Goal: Information Seeking & Learning: Learn about a topic

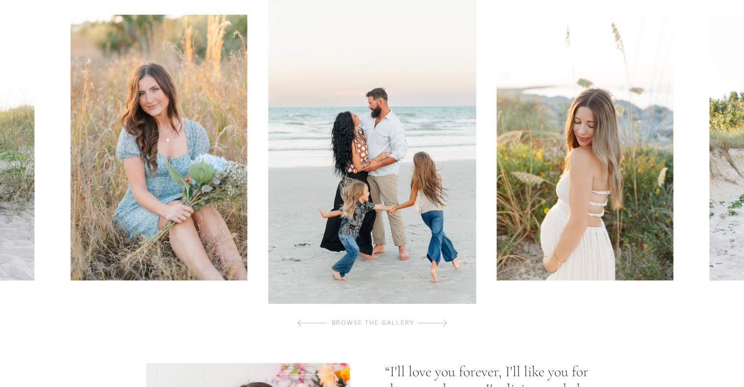
scroll to position [464, 0]
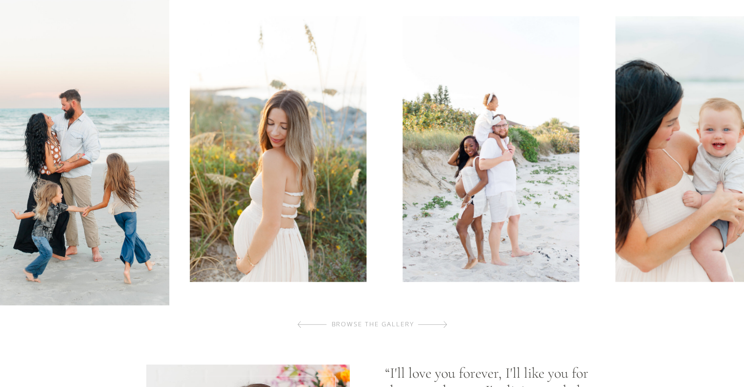
click at [305, 255] on img at bounding box center [278, 149] width 177 height 266
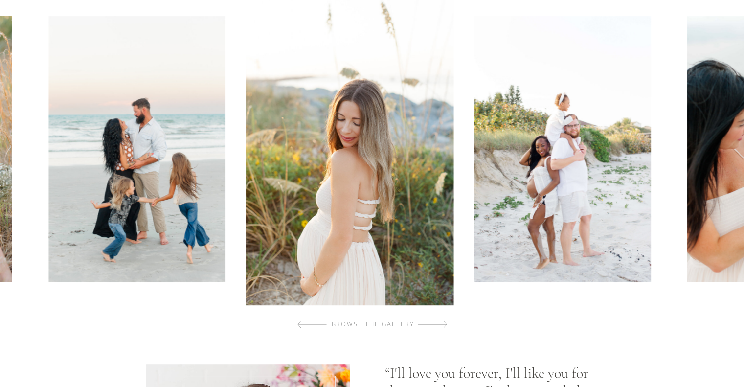
click at [474, 273] on img at bounding box center [562, 149] width 177 height 266
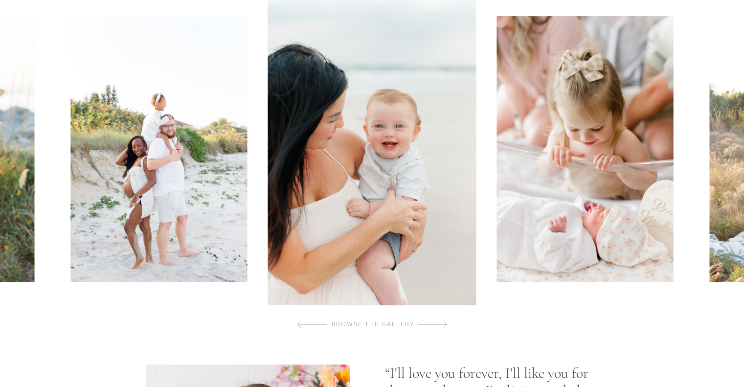
click at [440, 324] on div at bounding box center [432, 325] width 29 height 20
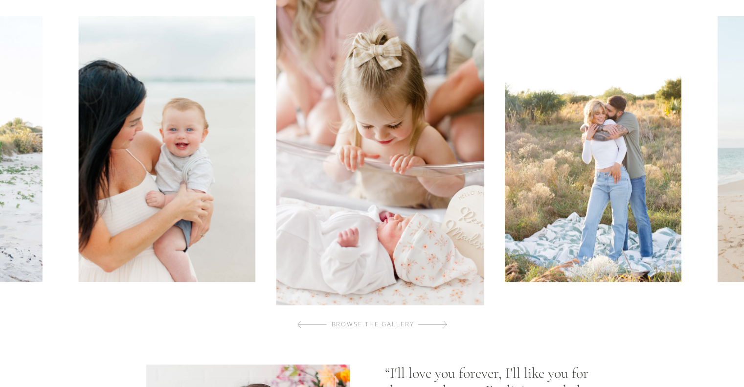
click at [440, 324] on div at bounding box center [432, 325] width 29 height 20
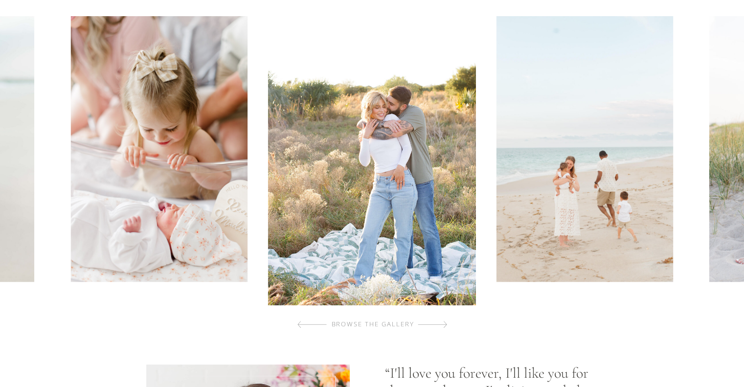
click at [440, 324] on div at bounding box center [432, 325] width 29 height 20
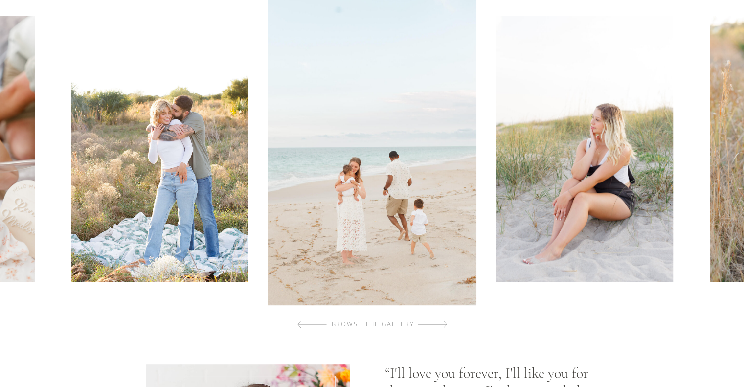
click at [440, 324] on div at bounding box center [432, 325] width 29 height 20
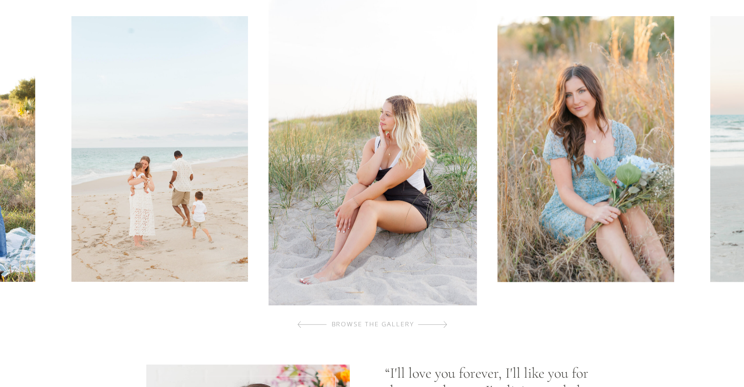
click at [440, 324] on div at bounding box center [432, 325] width 29 height 20
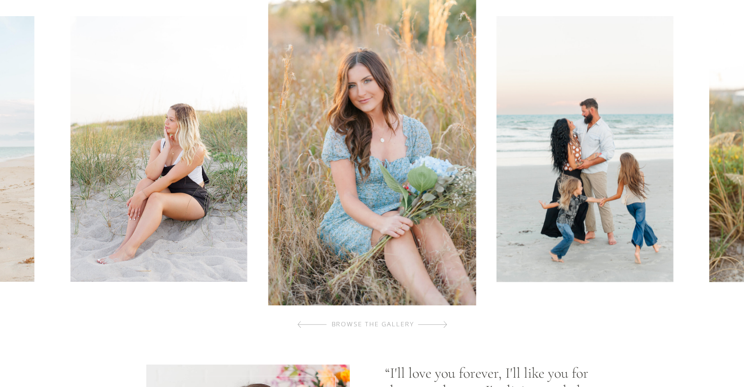
click at [440, 324] on div at bounding box center [432, 325] width 29 height 20
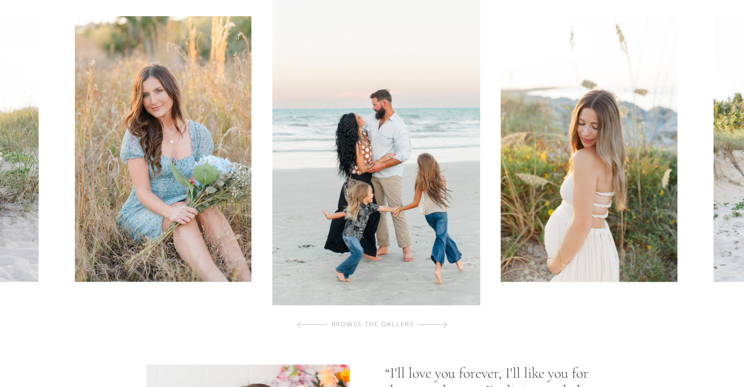
click at [440, 324] on div at bounding box center [432, 325] width 29 height 20
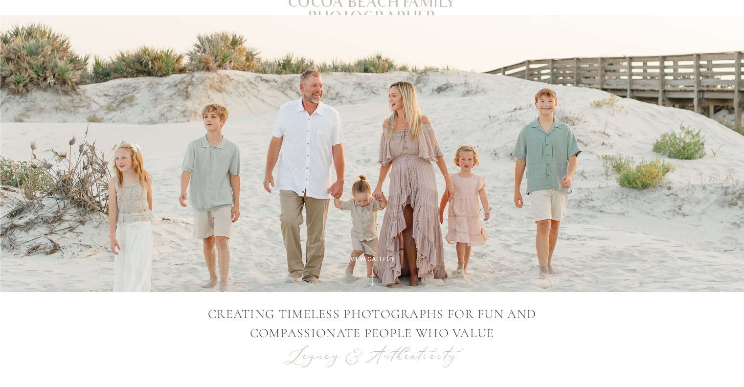
scroll to position [0, 0]
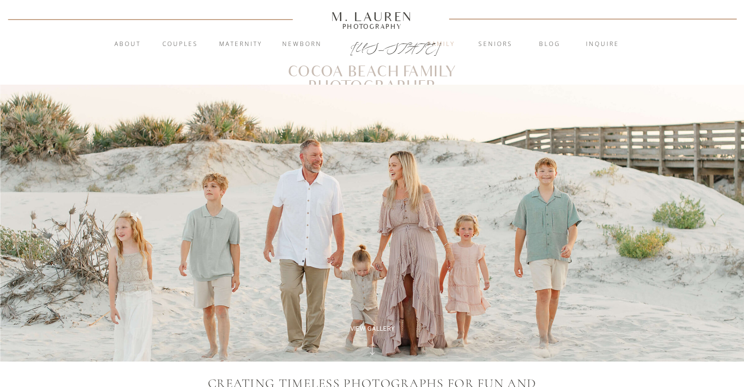
click at [438, 42] on nav "Family" at bounding box center [441, 45] width 53 height 10
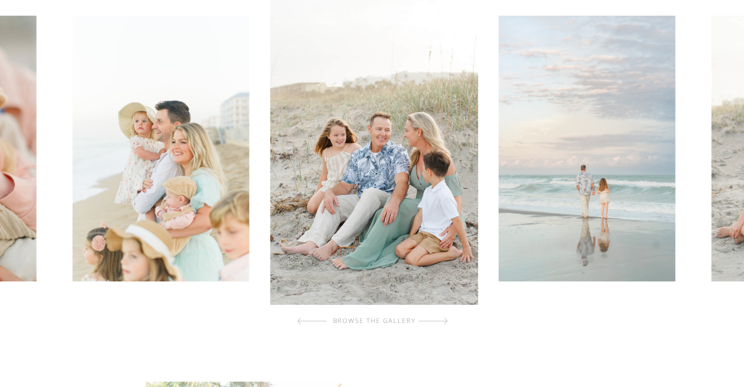
scroll to position [323, 0]
